Goal: Transaction & Acquisition: Obtain resource

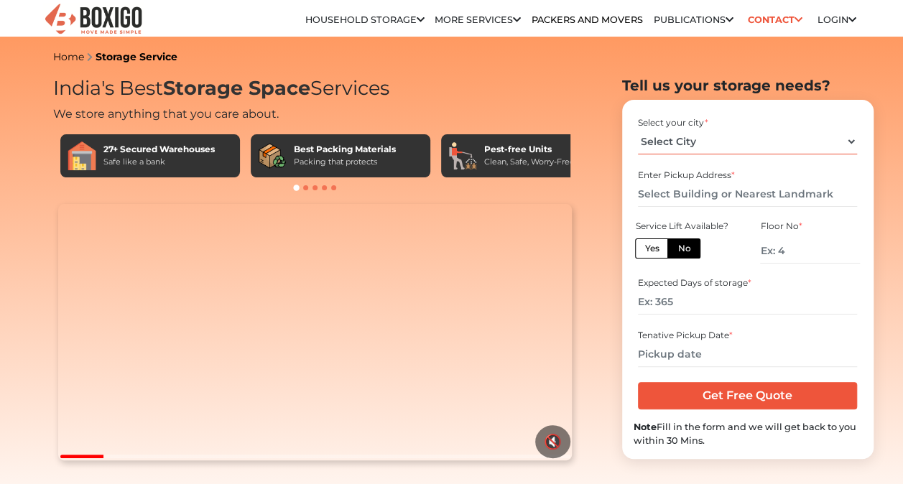
click at [724, 144] on select "Select City [GEOGRAPHIC_DATA] [GEOGRAPHIC_DATA] [GEOGRAPHIC_DATA] [GEOGRAPHIC_D…" at bounding box center [747, 141] width 219 height 25
select select "[GEOGRAPHIC_DATA]"
click at [638, 129] on select "Select City [GEOGRAPHIC_DATA] [GEOGRAPHIC_DATA] [GEOGRAPHIC_DATA] [GEOGRAPHIC_D…" at bounding box center [747, 141] width 219 height 25
click at [691, 210] on div "Enter Pickup Address *" at bounding box center [748, 188] width 228 height 47
click at [703, 190] on input "text" at bounding box center [747, 194] width 219 height 25
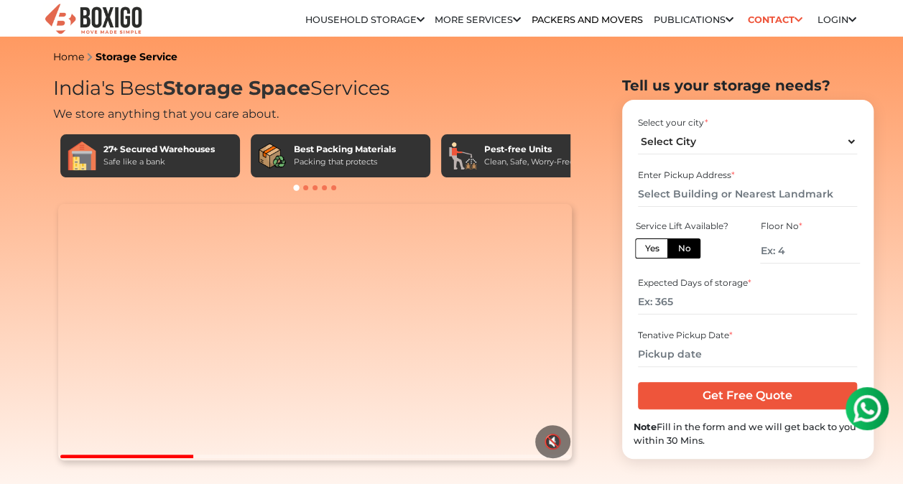
click at [664, 245] on label "Yes" at bounding box center [651, 249] width 33 height 20
click at [654, 245] on input "Yes" at bounding box center [648, 246] width 9 height 9
radio input "true"
click at [710, 296] on input "number" at bounding box center [747, 302] width 219 height 25
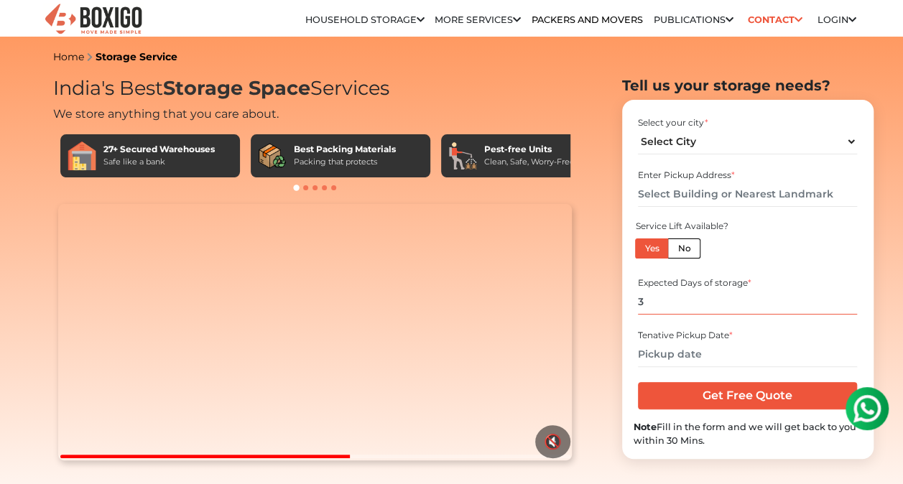
type input "3"
click at [757, 184] on input "text" at bounding box center [747, 194] width 219 height 25
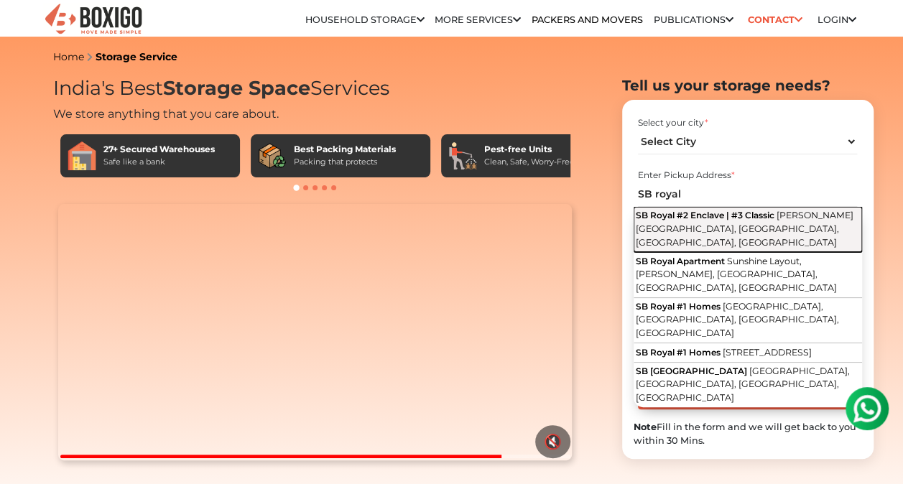
click at [740, 211] on span "SB Royal #2 Enclave | #3 Classic" at bounding box center [705, 215] width 139 height 11
type input "SB Royal #2 Enclave | #3 Classic, Thambu Chetty Palya Main Road, Hoysala Nagar,…"
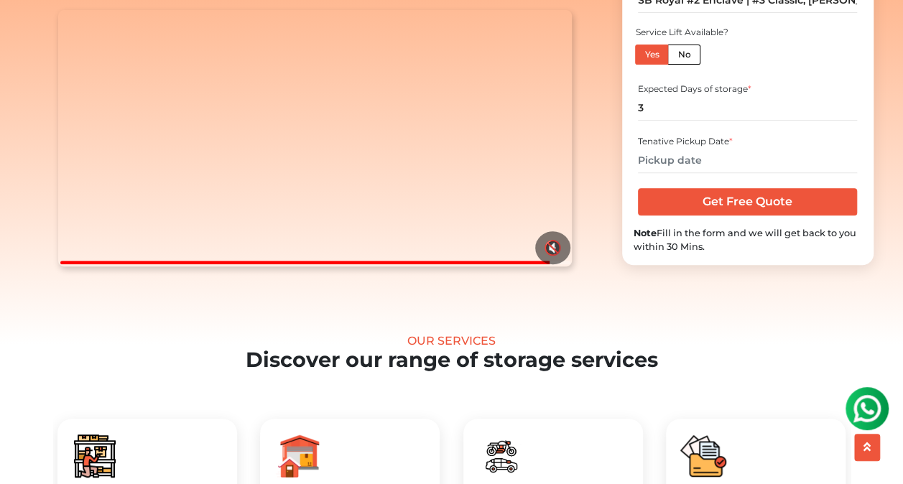
scroll to position [144, 0]
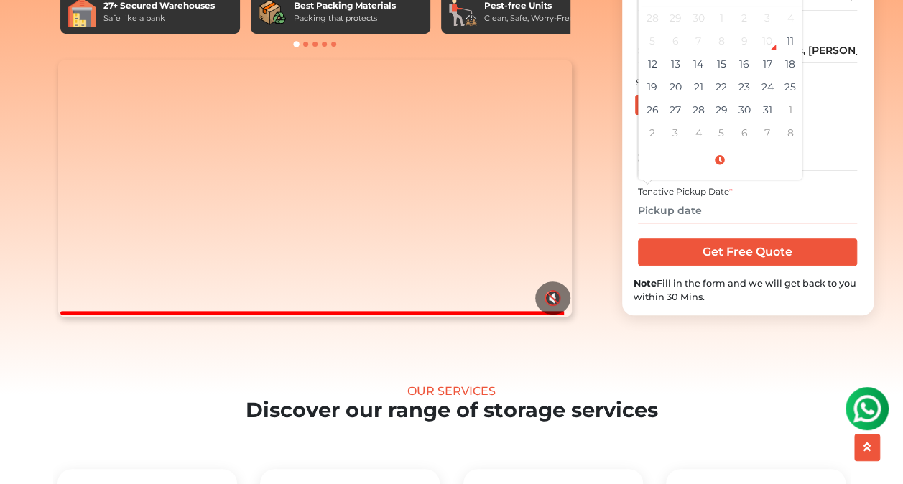
click at [690, 223] on input "text" at bounding box center [747, 210] width 219 height 25
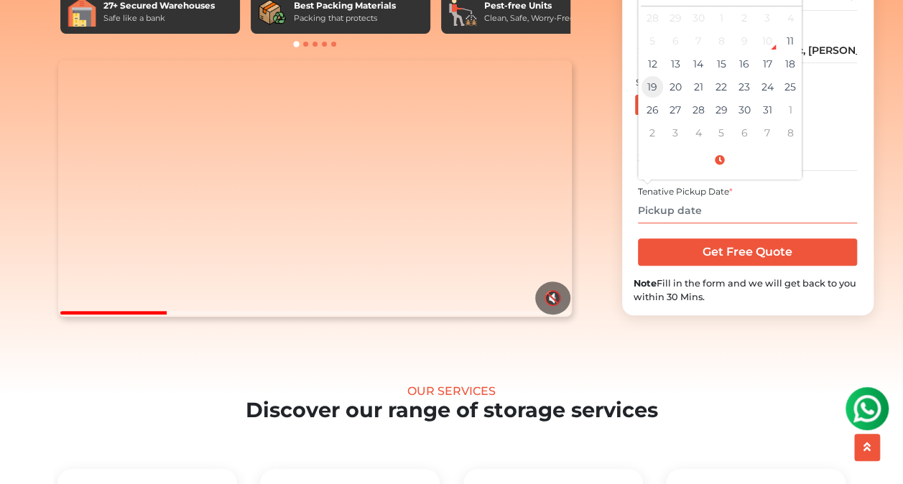
click at [660, 98] on td "19" at bounding box center [652, 86] width 23 height 23
type input "10/19/2025 12:00 AM"
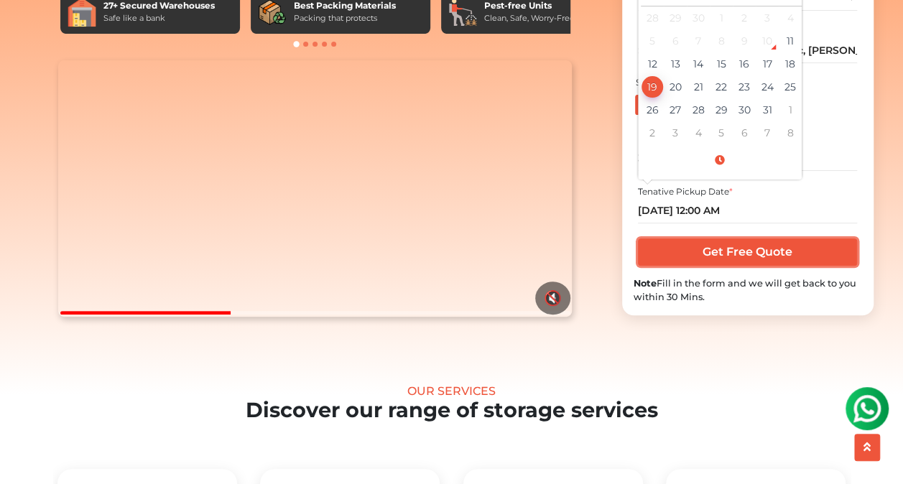
click at [741, 266] on input "Get Free Quote" at bounding box center [747, 252] width 219 height 27
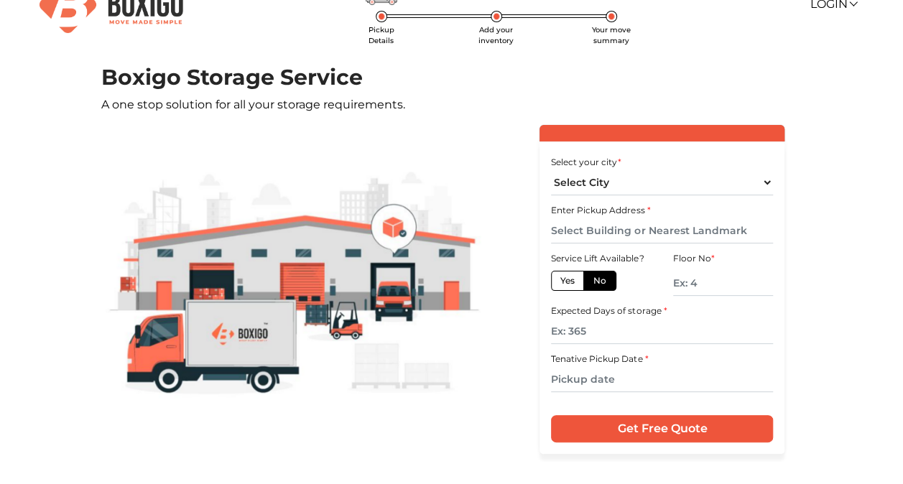
scroll to position [119, 0]
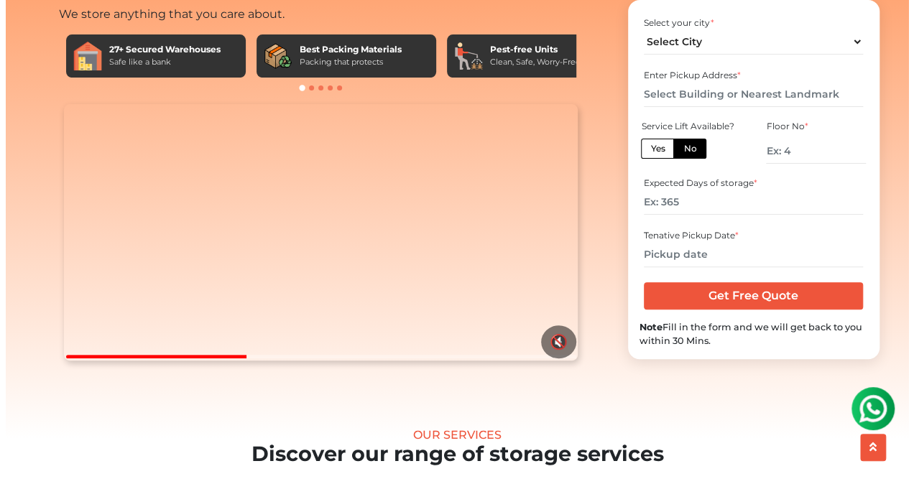
scroll to position [144, 0]
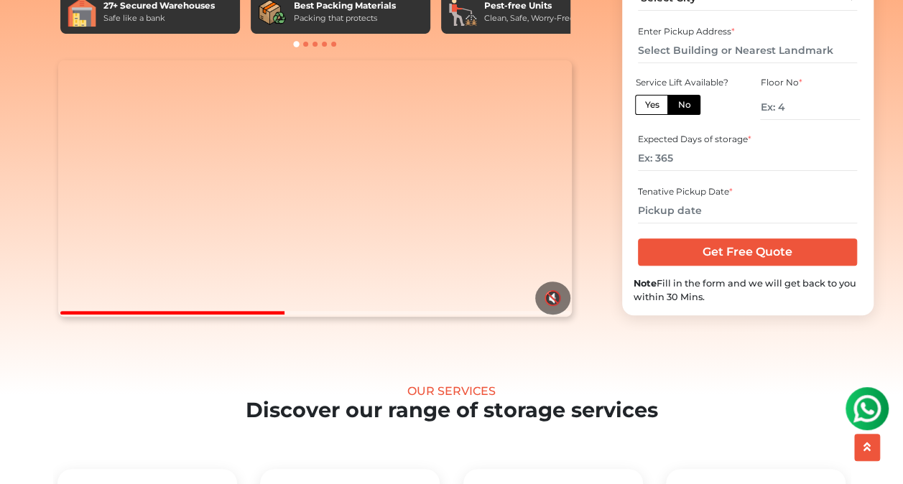
click at [870, 405] on img at bounding box center [867, 408] width 29 height 29
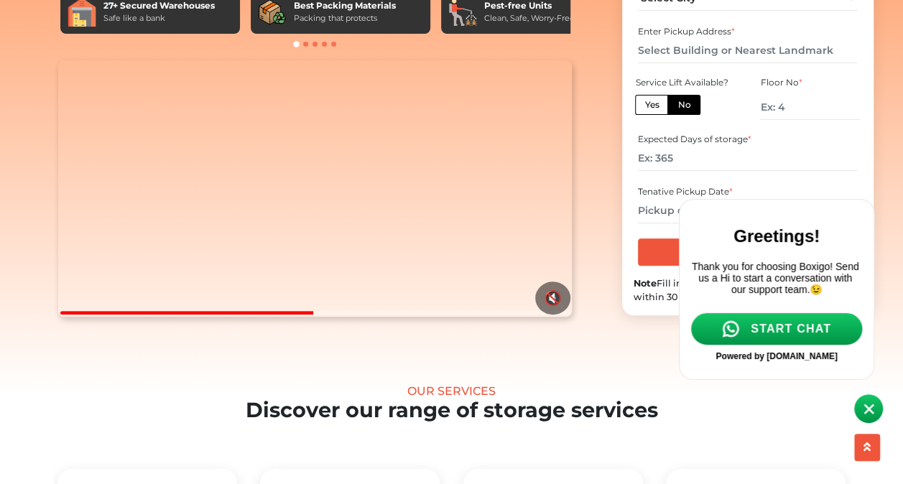
click at [785, 336] on span "START CHAT" at bounding box center [791, 329] width 80 height 13
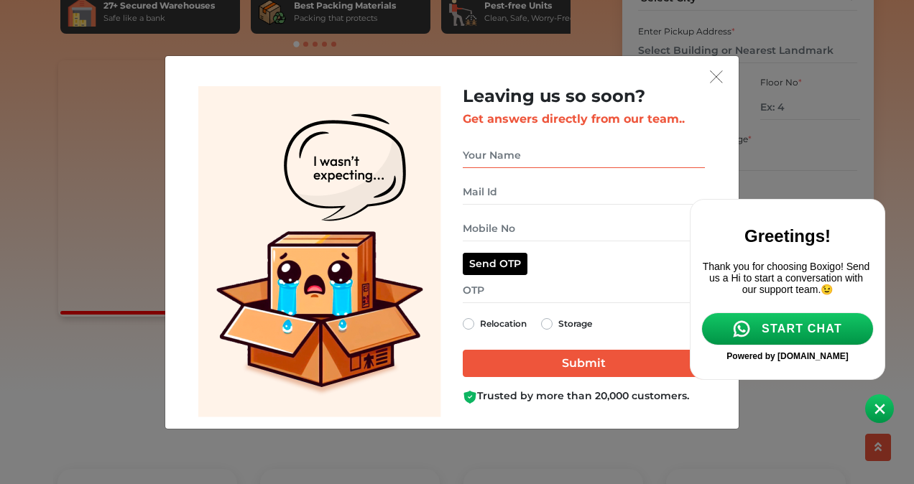
click at [564, 153] on input "get free quote dialog" at bounding box center [584, 155] width 242 height 25
type input "komal kumar kotha"
type input "komalkotha@gmail.com"
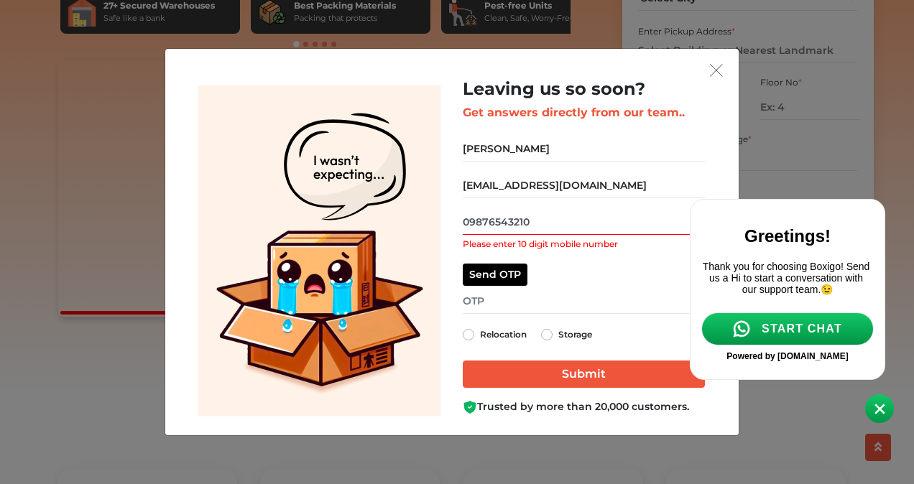
drag, startPoint x: 547, startPoint y: 217, endPoint x: 368, endPoint y: 232, distance: 180.2
click at [368, 232] on div "Leaving us so soon? Get answers directly from our team.. komal kumar kotha koma…" at bounding box center [452, 251] width 528 height 345
type input "8884855655"
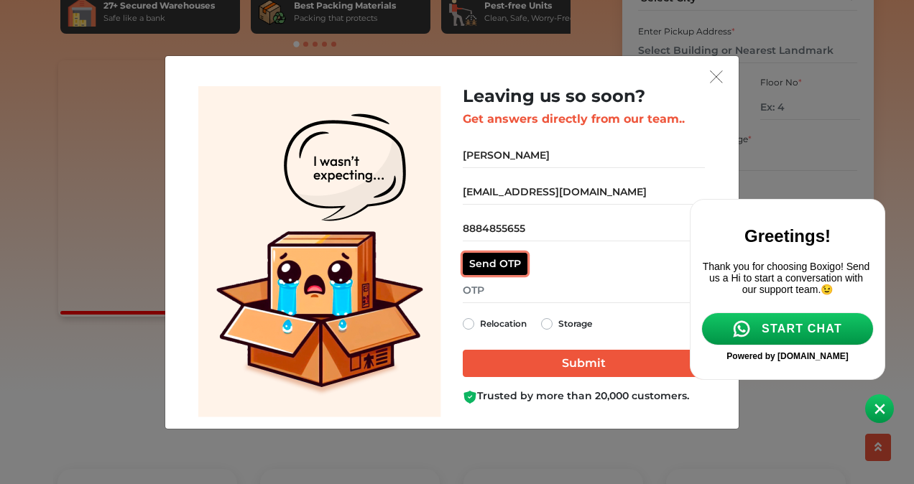
click at [463, 253] on button "Send OTP" at bounding box center [495, 264] width 65 height 22
click at [558, 323] on label "Storage" at bounding box center [575, 323] width 34 height 17
click at [550, 323] on input "Storage" at bounding box center [546, 322] width 11 height 14
radio input "true"
click at [501, 286] on input "get free quote dialog" at bounding box center [584, 290] width 242 height 25
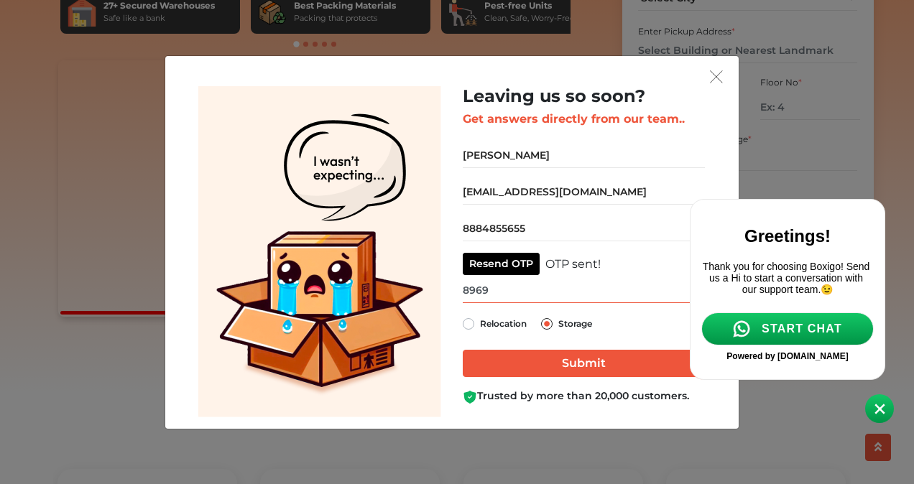
type input "8969"
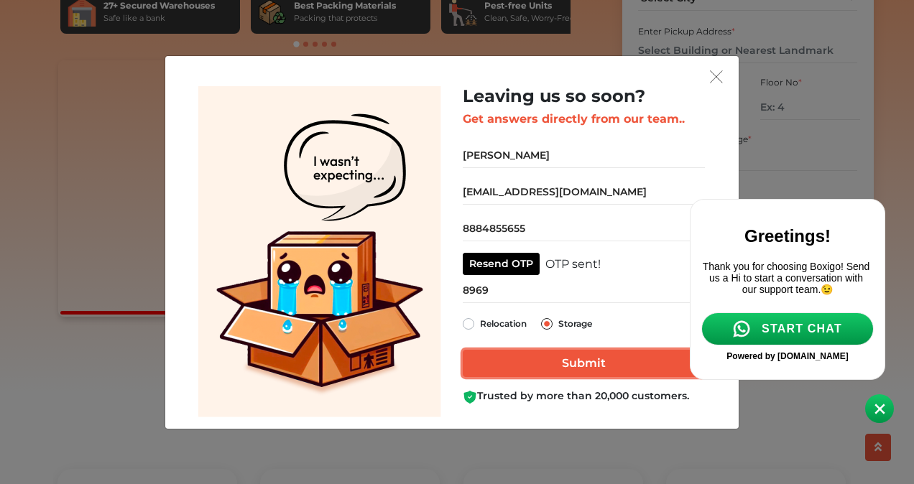
click at [519, 356] on input "Submit" at bounding box center [584, 363] width 242 height 27
